Goal: Transaction & Acquisition: Purchase product/service

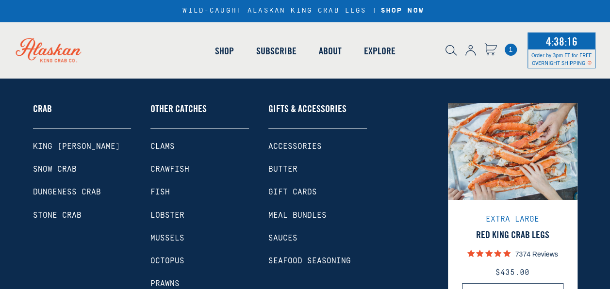
click at [164, 193] on link "Fish" at bounding box center [199, 192] width 98 height 9
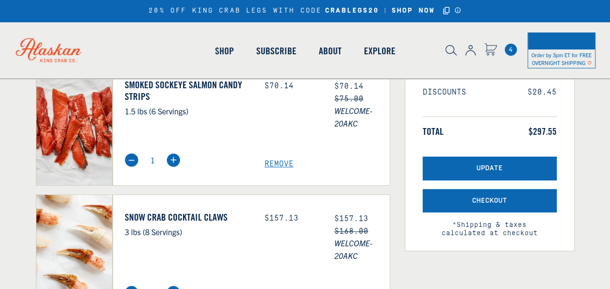
scroll to position [242, 0]
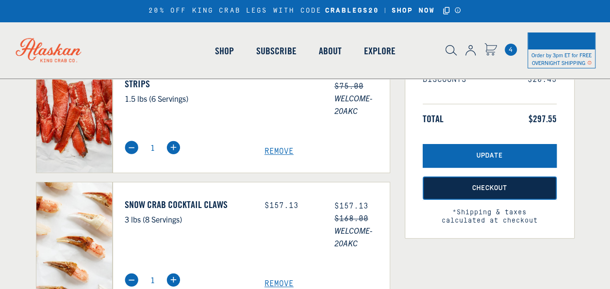
click at [503, 187] on span "Checkout" at bounding box center [489, 188] width 35 height 8
